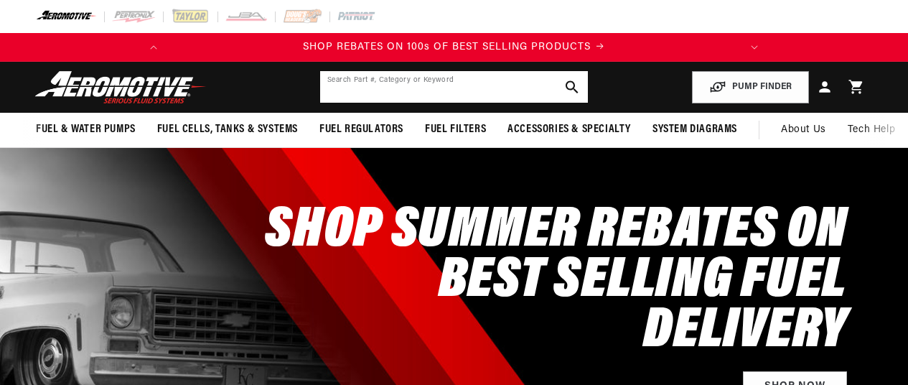
click at [439, 94] on input "text" at bounding box center [454, 87] width 268 height 32
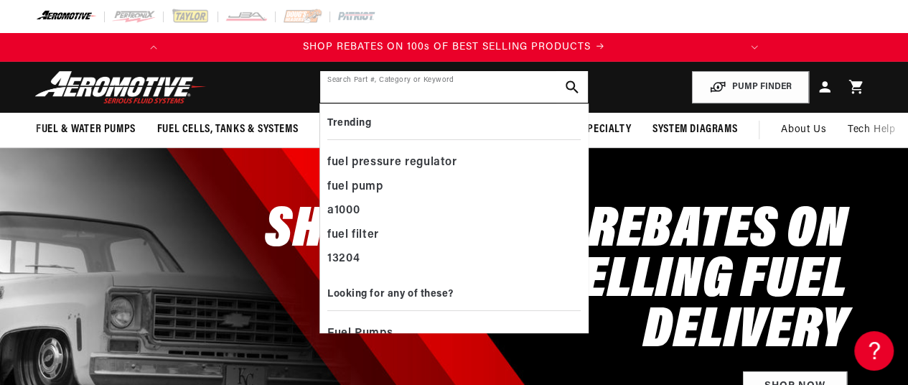
click at [439, 94] on input "text" at bounding box center [454, 87] width 268 height 32
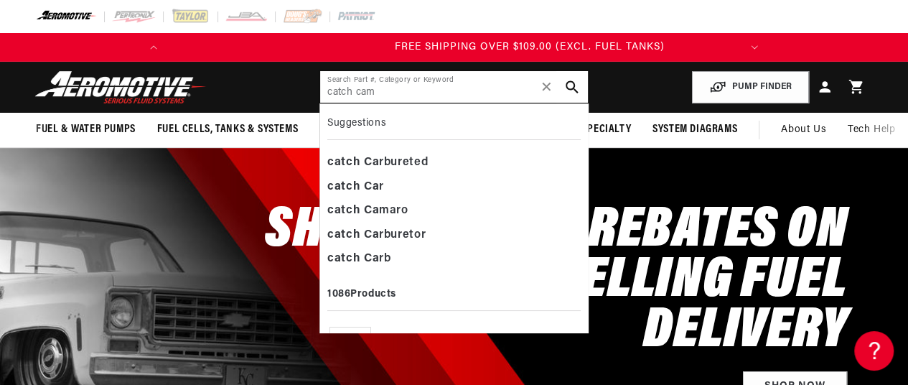
scroll to position [0, 568]
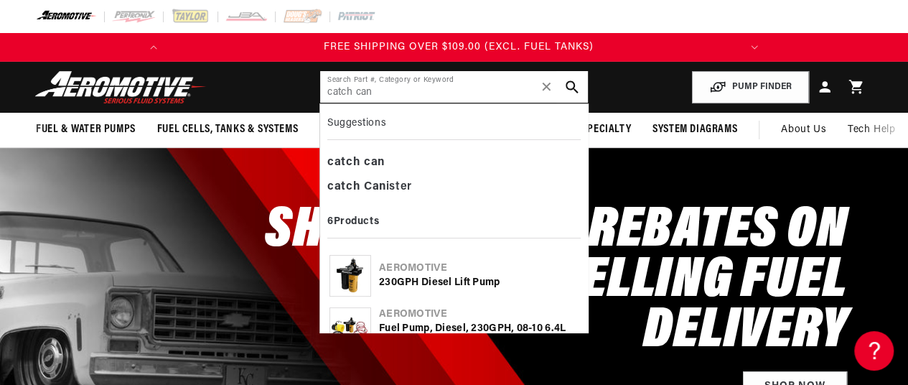
type input "catch can"
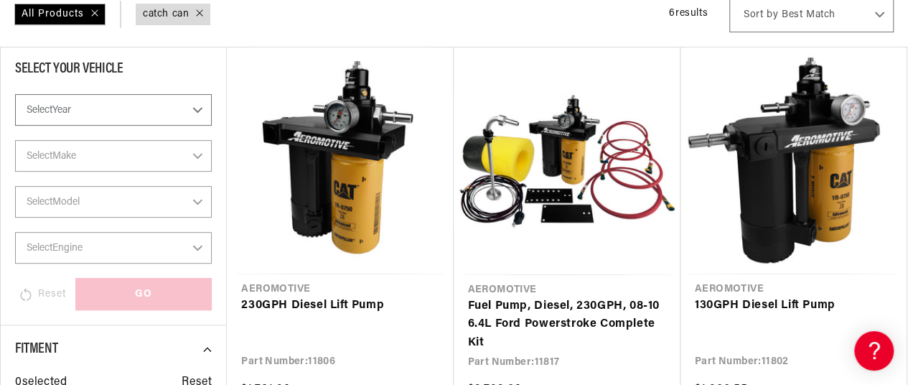
scroll to position [0, 568]
